Goal: Task Accomplishment & Management: Complete application form

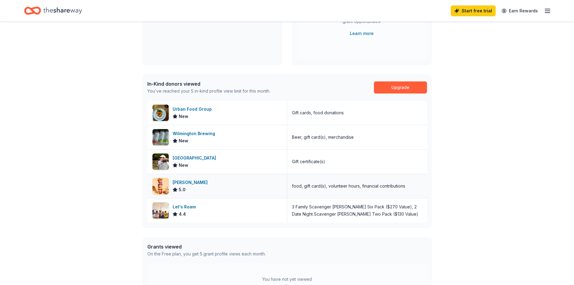
scroll to position [23, 0]
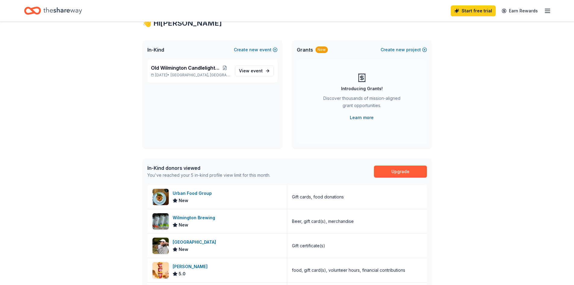
click at [360, 116] on link "Learn more" at bounding box center [362, 117] width 24 height 7
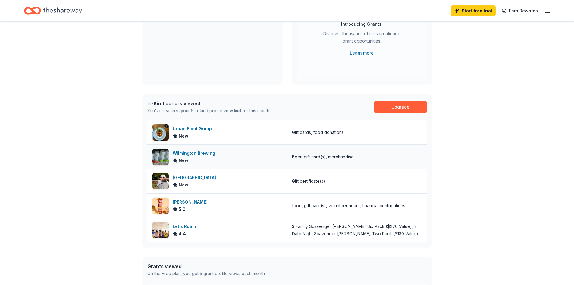
scroll to position [90, 0]
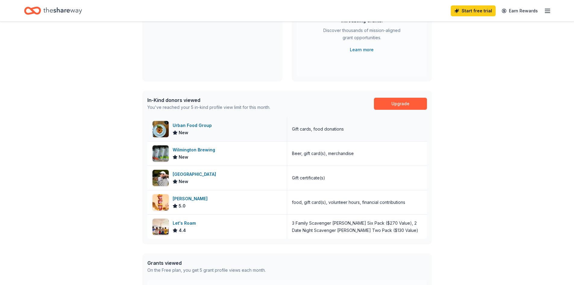
click at [196, 125] on div "Urban Food Group" at bounding box center [194, 125] width 42 height 7
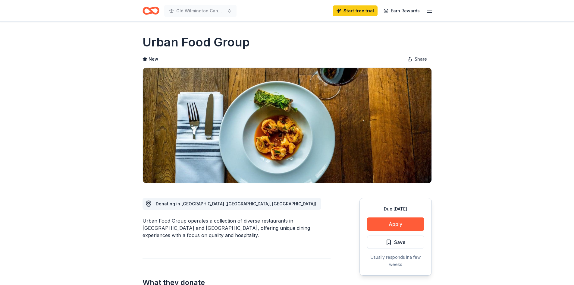
click at [429, 10] on icon "button" at bounding box center [429, 10] width 7 height 7
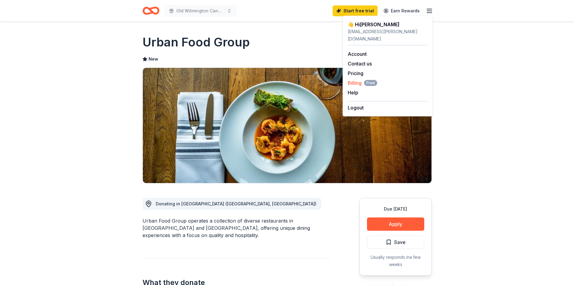
click at [371, 80] on span "Free" at bounding box center [370, 83] width 13 height 6
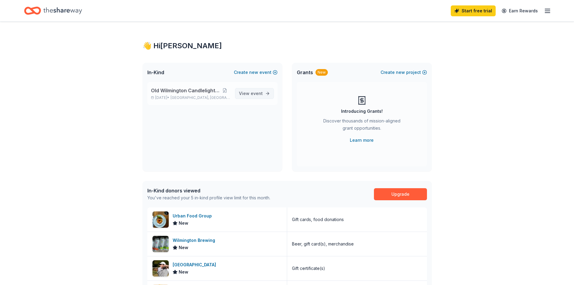
click at [250, 91] on span "View event" at bounding box center [251, 93] width 24 height 7
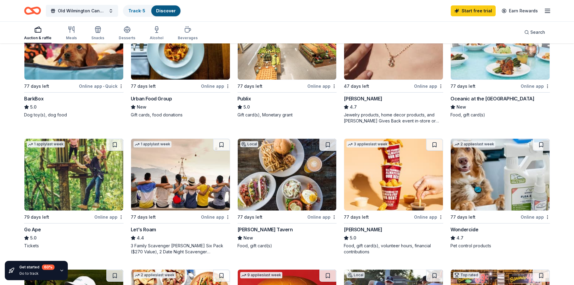
scroll to position [229, 0]
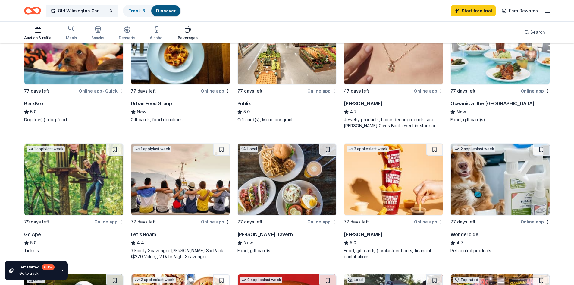
click at [187, 36] on div "Beverages" at bounding box center [188, 38] width 20 height 5
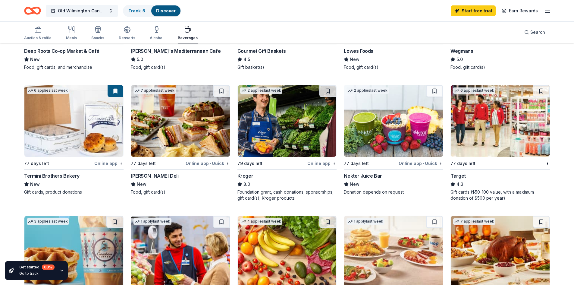
scroll to position [151, 0]
click at [67, 33] on div "button" at bounding box center [71, 29] width 11 height 7
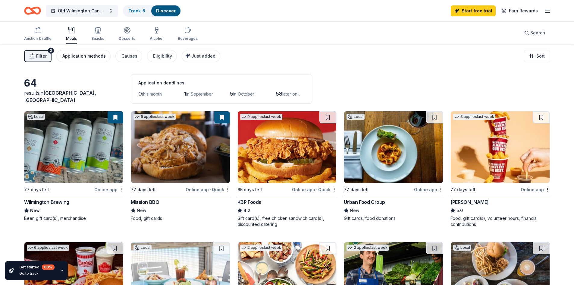
click at [93, 56] on div "Application methods" at bounding box center [83, 55] width 43 height 7
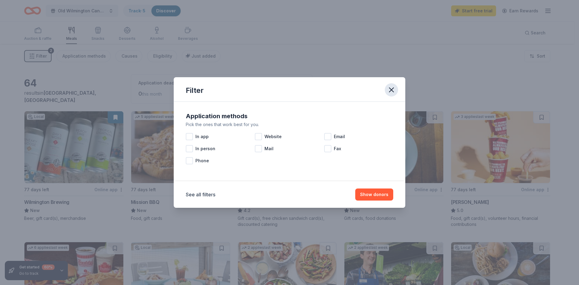
click at [393, 90] on icon "button" at bounding box center [391, 90] width 8 height 8
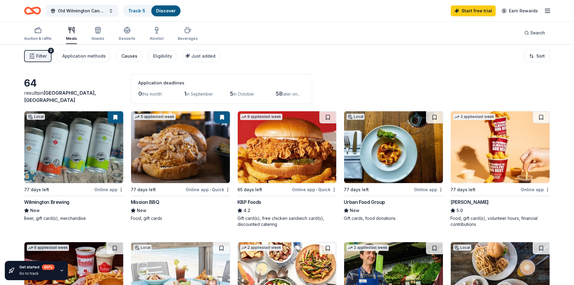
click at [127, 58] on div "Causes" at bounding box center [129, 55] width 16 height 7
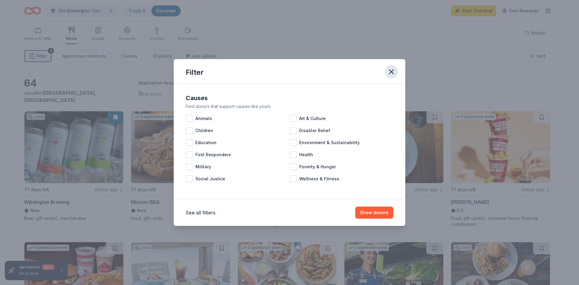
click at [395, 73] on icon "button" at bounding box center [391, 72] width 8 height 8
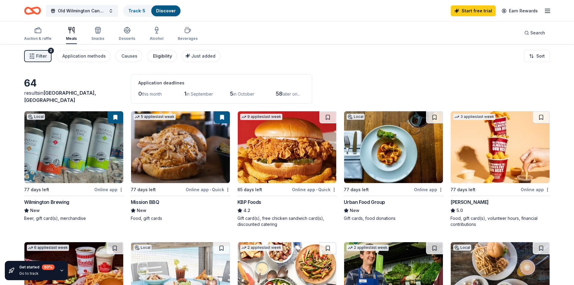
click at [159, 57] on div "Eligibility" at bounding box center [162, 55] width 19 height 7
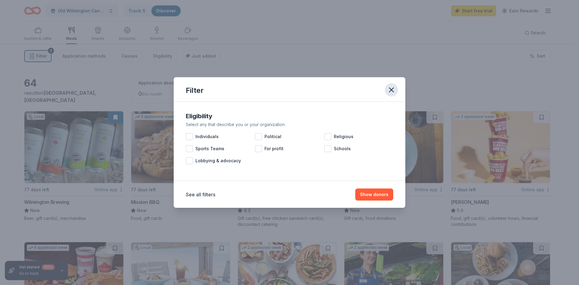
click at [391, 88] on icon "button" at bounding box center [391, 90] width 8 height 8
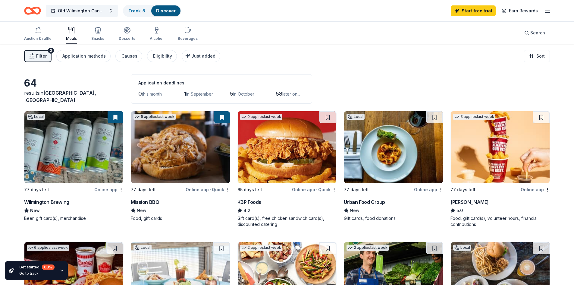
drag, startPoint x: 396, startPoint y: 104, endPoint x: 389, endPoint y: 110, distance: 9.4
click at [546, 10] on icon "button" at bounding box center [547, 10] width 7 height 7
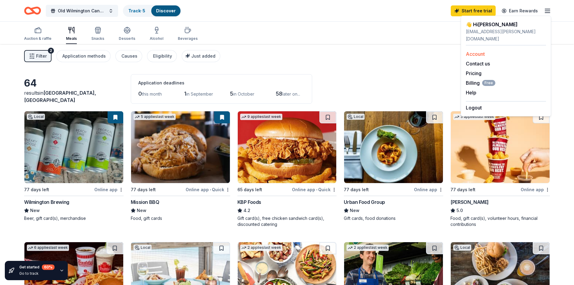
click at [476, 51] on link "Account" at bounding box center [475, 54] width 19 height 6
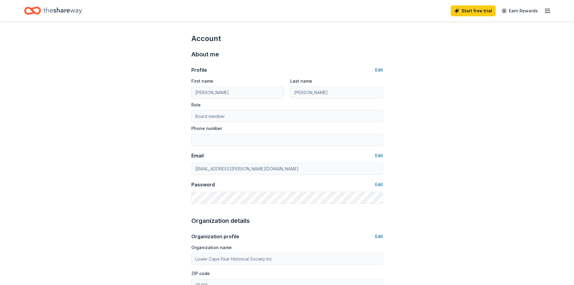
click at [550, 10] on icon "button" at bounding box center [547, 10] width 7 height 7
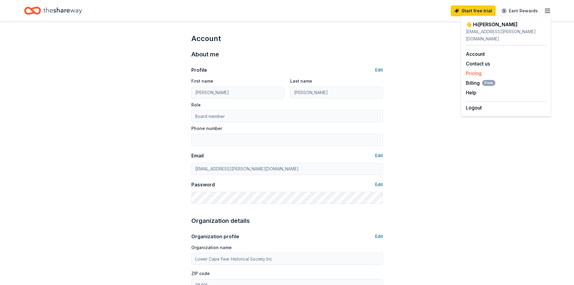
click at [473, 70] on link "Pricing" at bounding box center [474, 73] width 16 height 6
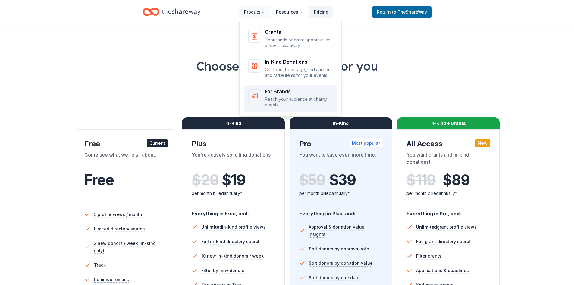
click at [276, 91] on div "For Brands" at bounding box center [299, 91] width 69 height 5
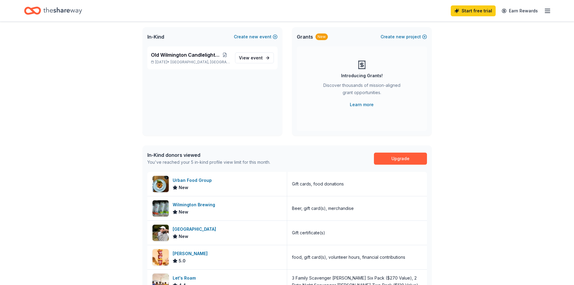
scroll to position [121, 0]
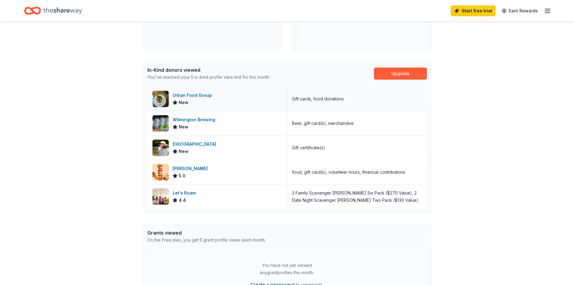
click at [192, 93] on div "Urban Food Group" at bounding box center [194, 95] width 42 height 7
click at [198, 143] on div "Beau Rivage Golf & Resort" at bounding box center [196, 143] width 46 height 7
click at [189, 94] on div "Urban Food Group" at bounding box center [194, 95] width 42 height 7
click at [185, 192] on div "Let's Roam" at bounding box center [186, 192] width 26 height 7
click at [179, 169] on div "Sheetz" at bounding box center [191, 168] width 37 height 7
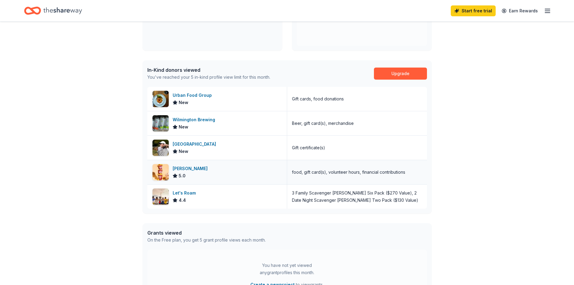
click at [180, 169] on div "Sheetz" at bounding box center [191, 168] width 37 height 7
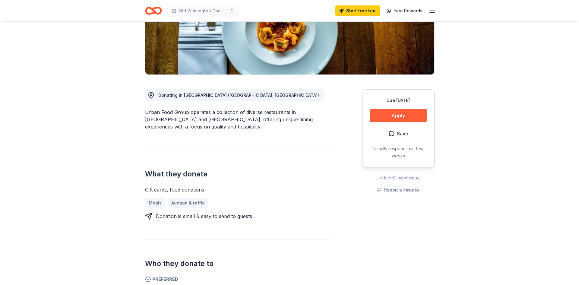
scroll to position [90, 0]
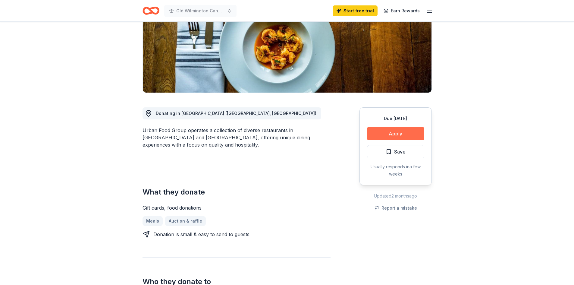
click at [390, 133] on button "Apply" at bounding box center [395, 133] width 57 height 13
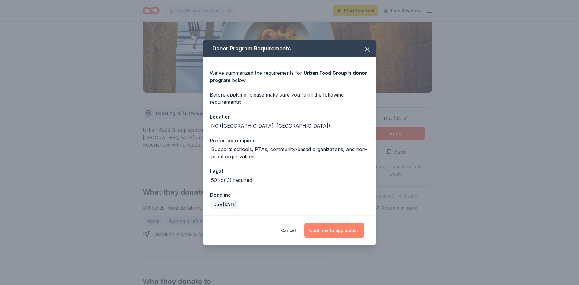
click at [332, 227] on button "Continue to application" at bounding box center [334, 230] width 60 height 14
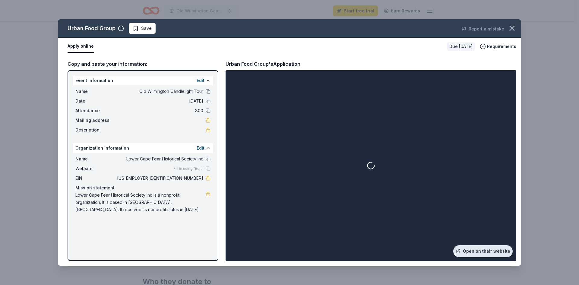
click at [480, 251] on link "Open on their website" at bounding box center [482, 251] width 59 height 12
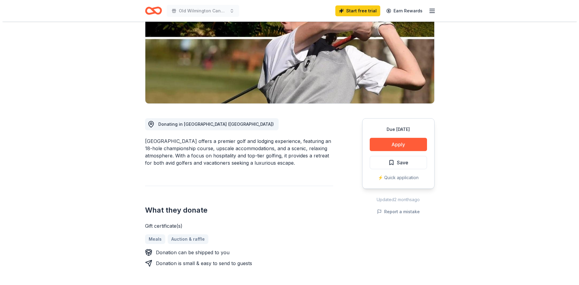
scroll to position [90, 0]
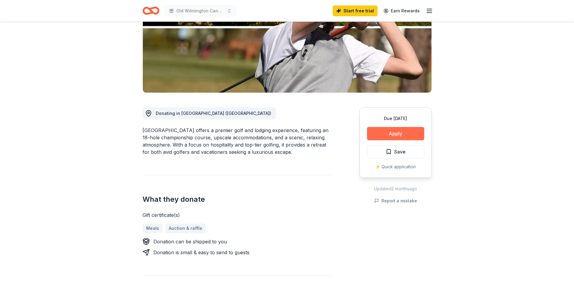
click at [395, 134] on button "Apply" at bounding box center [395, 133] width 57 height 13
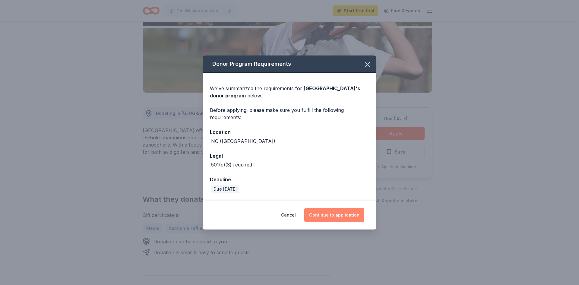
click at [331, 214] on button "Continue to application" at bounding box center [334, 215] width 60 height 14
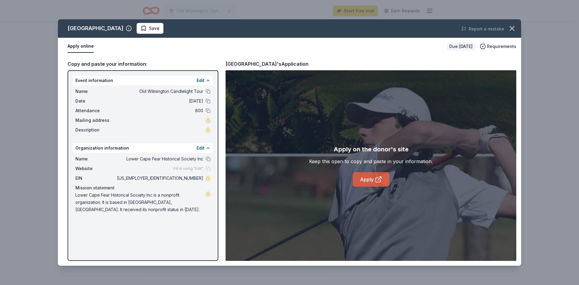
click at [367, 179] on link "Apply" at bounding box center [371, 179] width 36 height 14
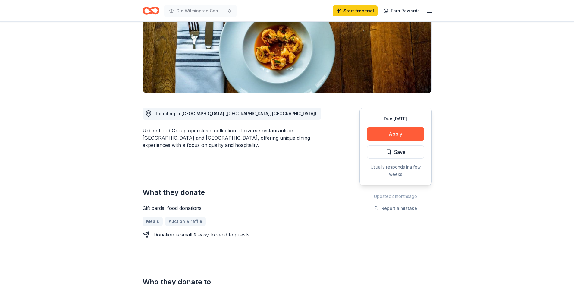
scroll to position [90, 0]
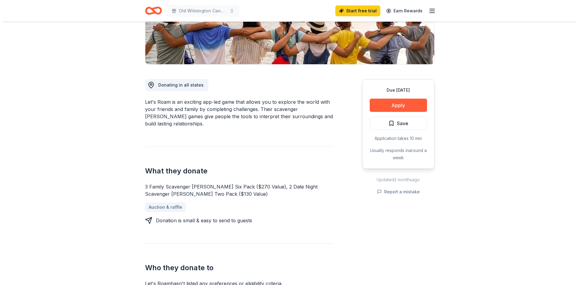
scroll to position [121, 0]
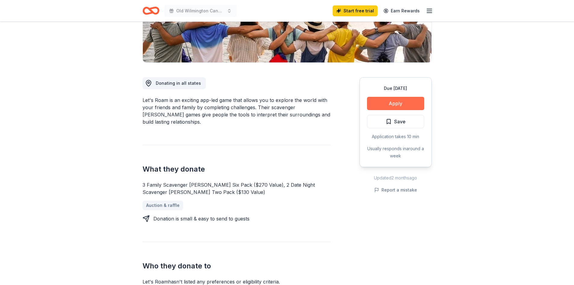
click at [389, 102] on button "Apply" at bounding box center [395, 103] width 57 height 13
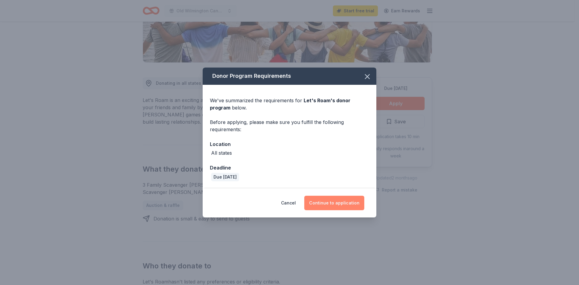
click at [345, 202] on button "Continue to application" at bounding box center [334, 203] width 60 height 14
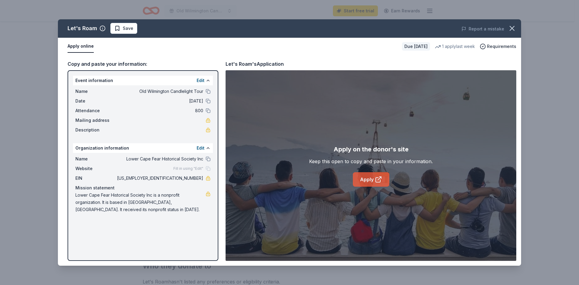
click at [364, 179] on link "Apply" at bounding box center [371, 179] width 36 height 14
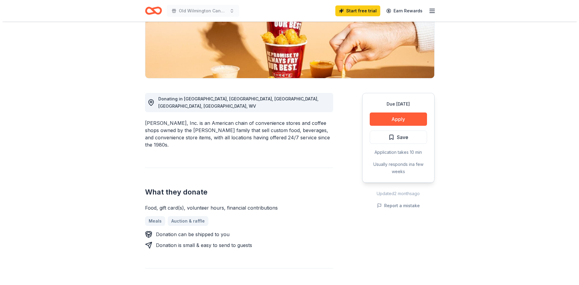
scroll to position [121, 0]
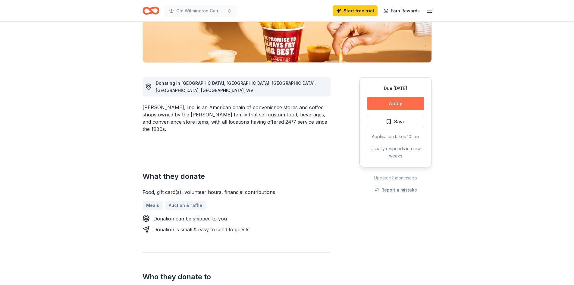
click at [400, 102] on button "Apply" at bounding box center [395, 103] width 57 height 13
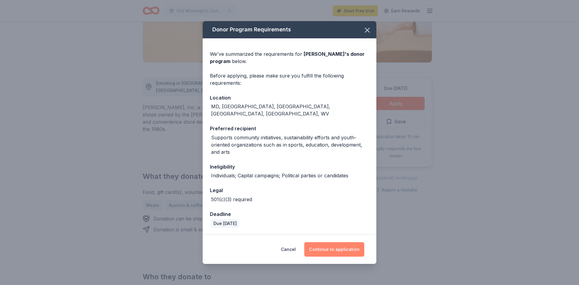
click at [329, 245] on button "Continue to application" at bounding box center [334, 249] width 60 height 14
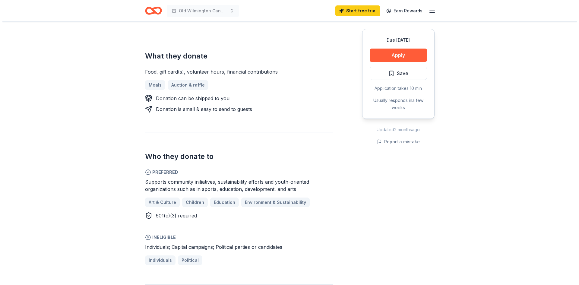
scroll to position [241, 0]
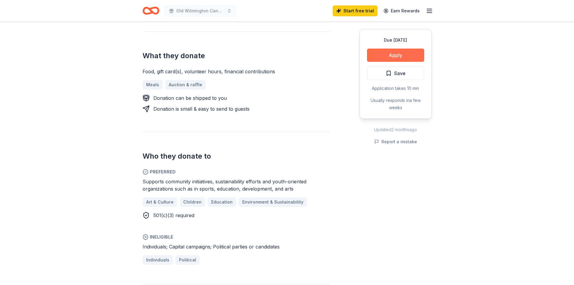
click at [397, 54] on button "Apply" at bounding box center [395, 55] width 57 height 13
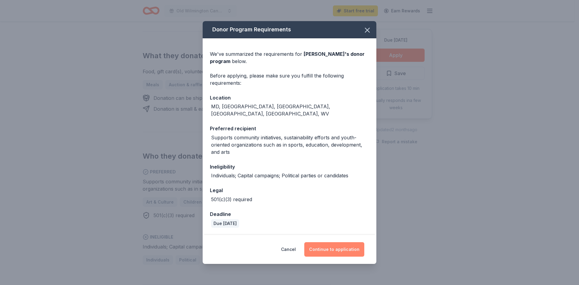
click at [335, 247] on button "Continue to application" at bounding box center [334, 249] width 60 height 14
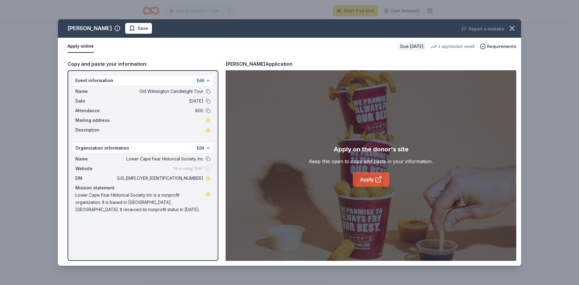
click at [366, 178] on link "Apply" at bounding box center [371, 179] width 36 height 14
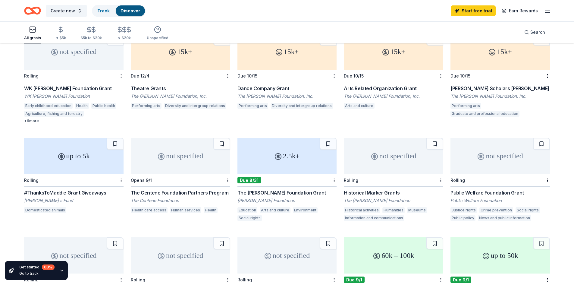
scroll to position [60, 0]
click at [362, 192] on div "Historical Marker Grants" at bounding box center [393, 192] width 99 height 7
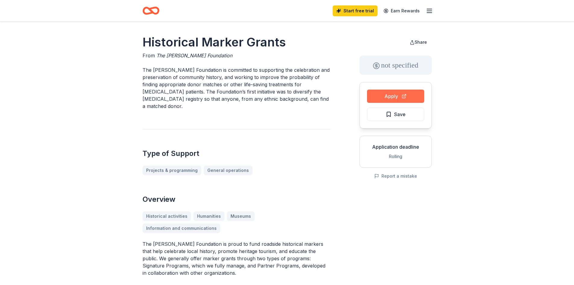
click at [393, 96] on button "Apply" at bounding box center [395, 96] width 57 height 13
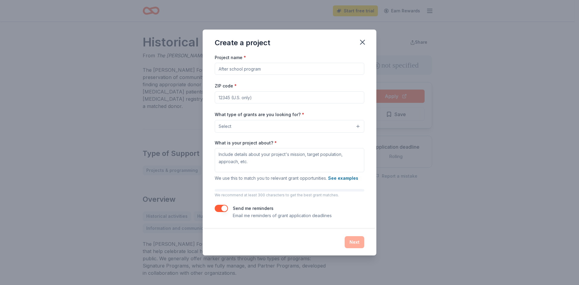
click at [272, 127] on button "Select" at bounding box center [290, 126] width 150 height 13
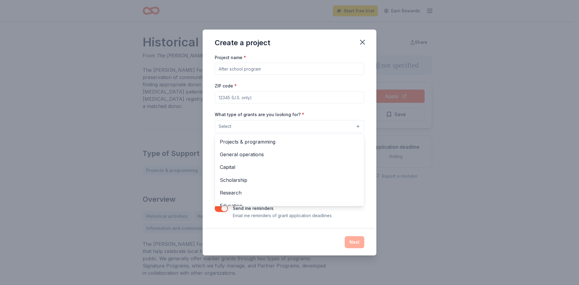
click at [361, 43] on div "Create a project Project name * ZIP code * What type of grants are you looking …" at bounding box center [290, 143] width 174 height 226
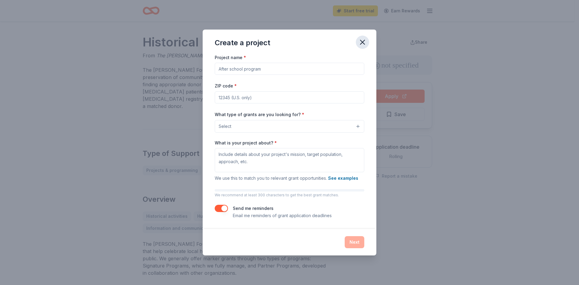
click at [363, 42] on icon "button" at bounding box center [362, 42] width 4 height 4
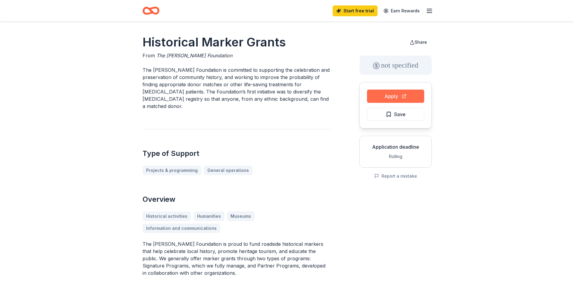
click at [387, 94] on button "Apply" at bounding box center [395, 96] width 57 height 13
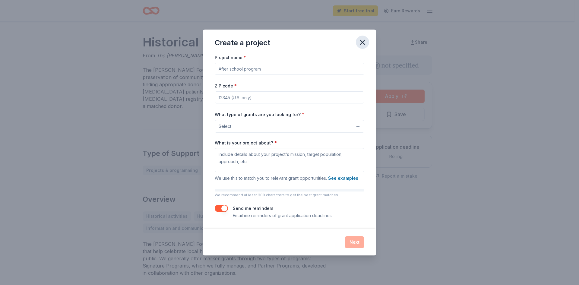
click at [363, 41] on icon "button" at bounding box center [362, 42] width 4 height 4
